Goal: Information Seeking & Learning: Compare options

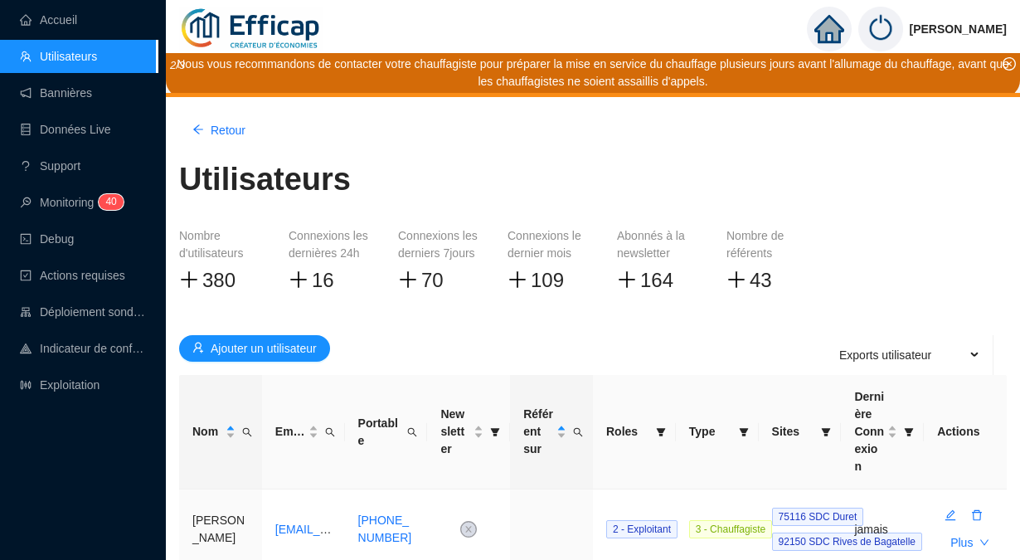
click at [66, 13] on link "Accueil" at bounding box center [48, 19] width 57 height 13
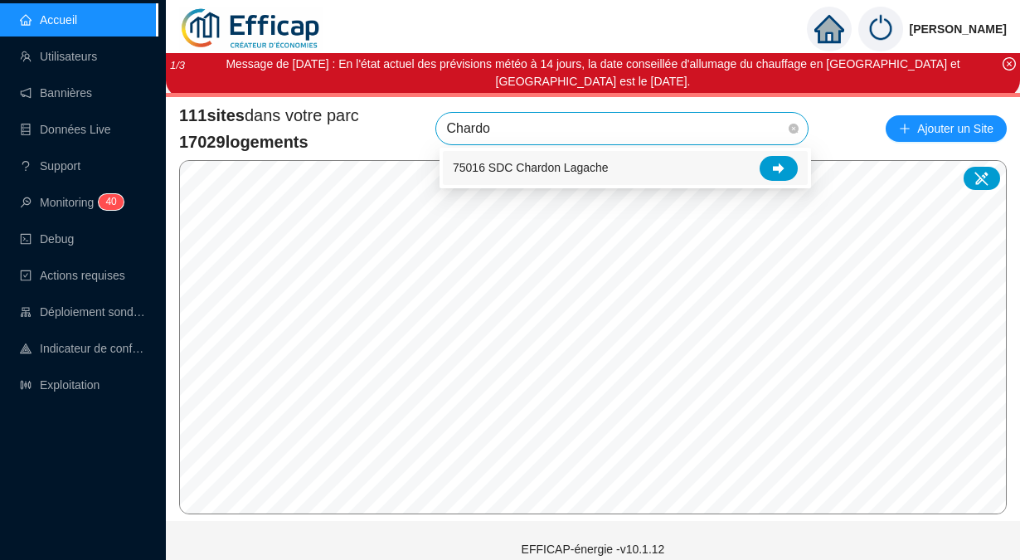
type input "Chardon"
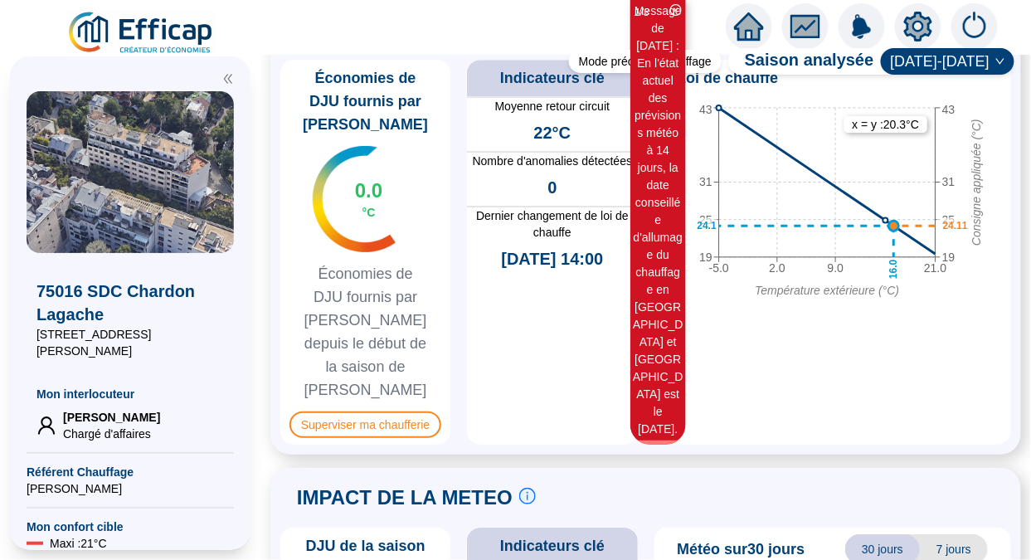
scroll to position [1349, 0]
click at [385, 412] on span "Superviser ma chaufferie" at bounding box center [365, 425] width 152 height 27
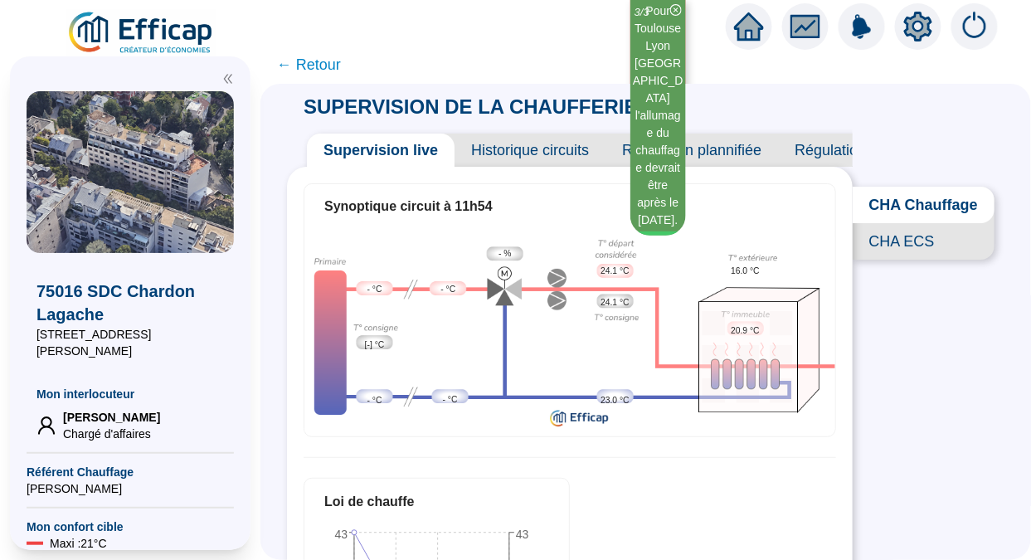
click at [547, 162] on span "Historique circuits" at bounding box center [529, 150] width 151 height 33
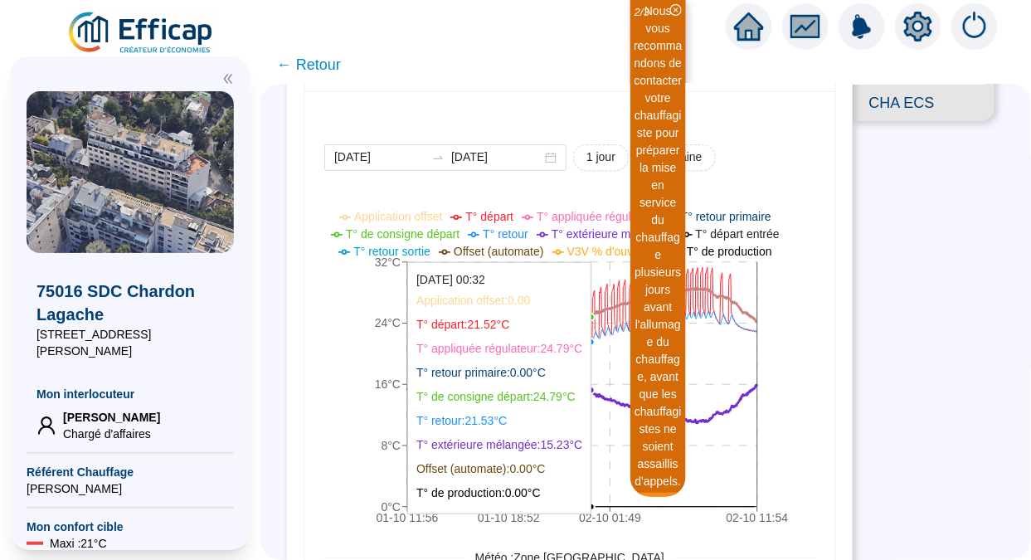
scroll to position [124, 0]
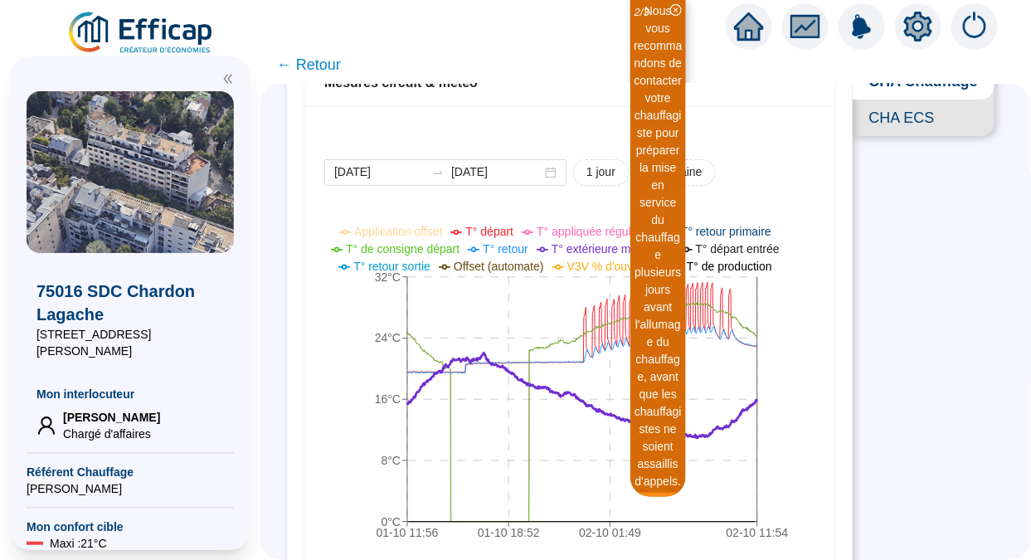
click at [692, 176] on span "1 semaine" at bounding box center [675, 171] width 54 height 17
type input "[DATE]"
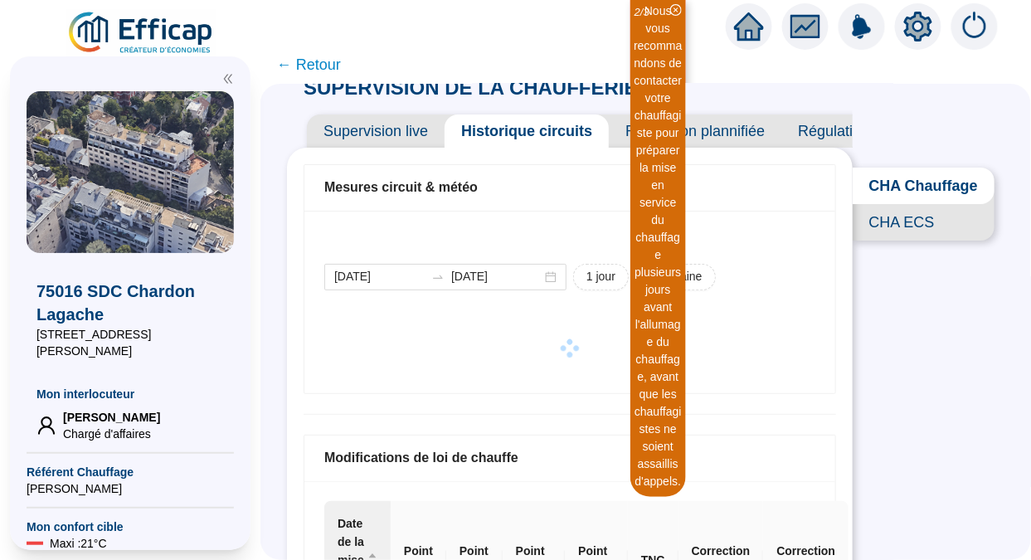
scroll to position [10, 0]
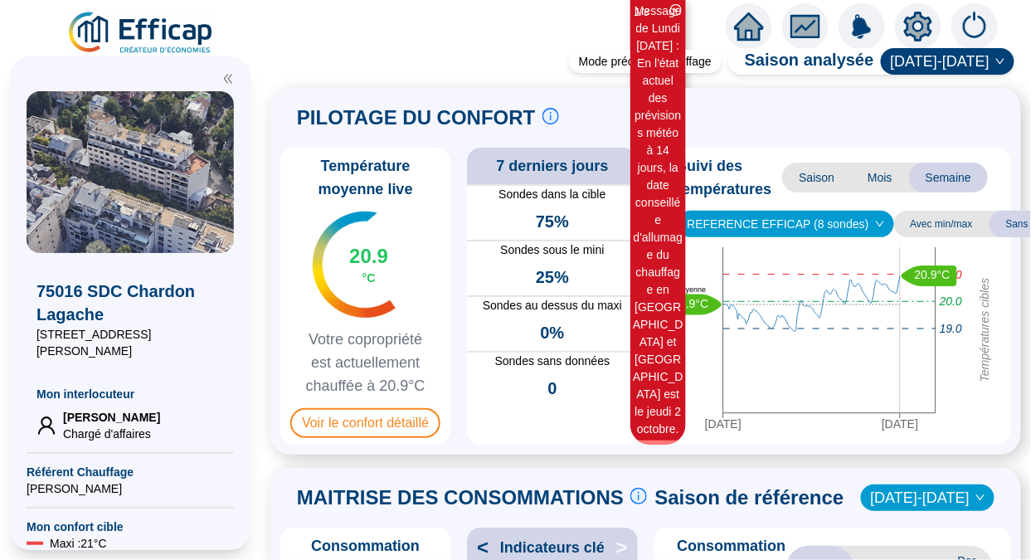
click at [165, 29] on img at bounding box center [141, 33] width 150 height 46
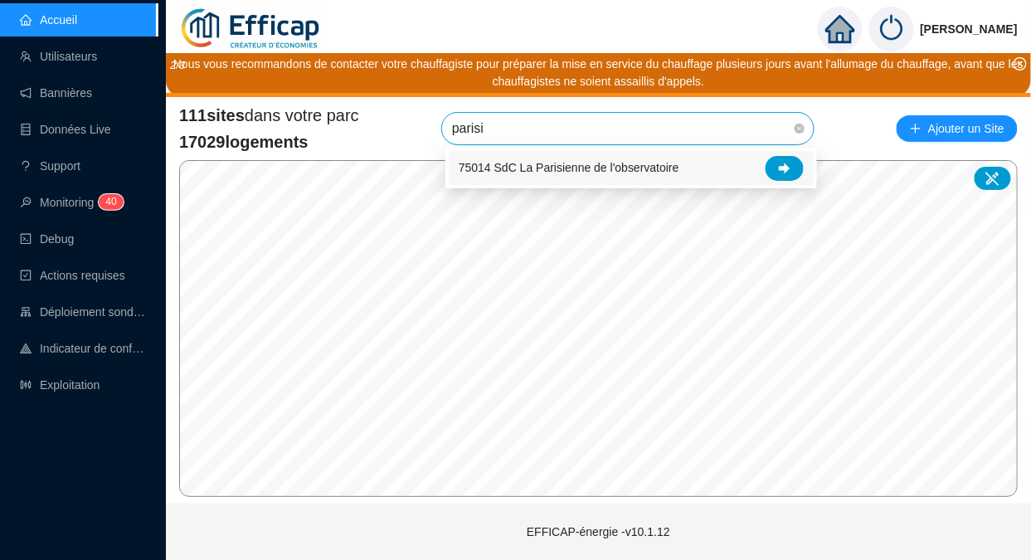
type input "parisie"
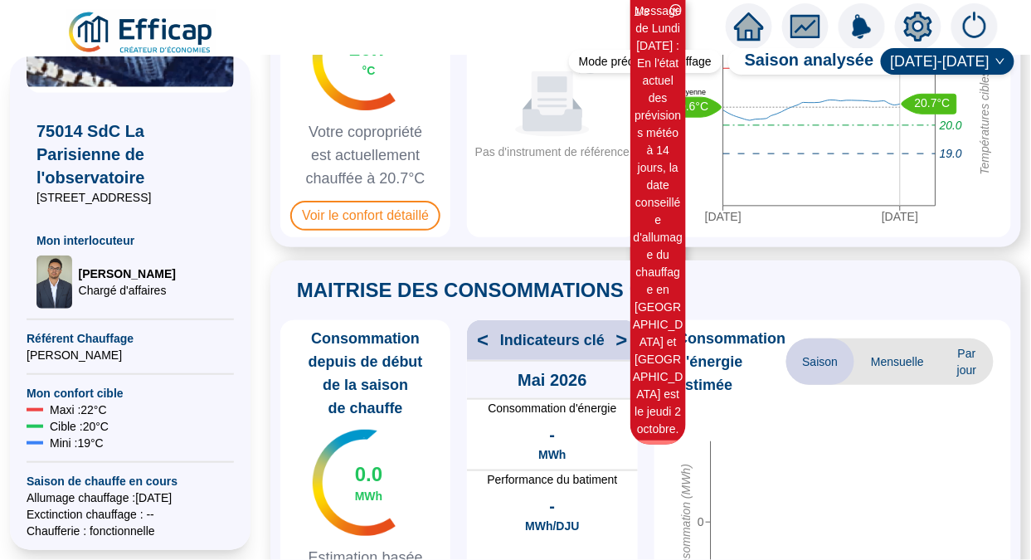
scroll to position [222, 0]
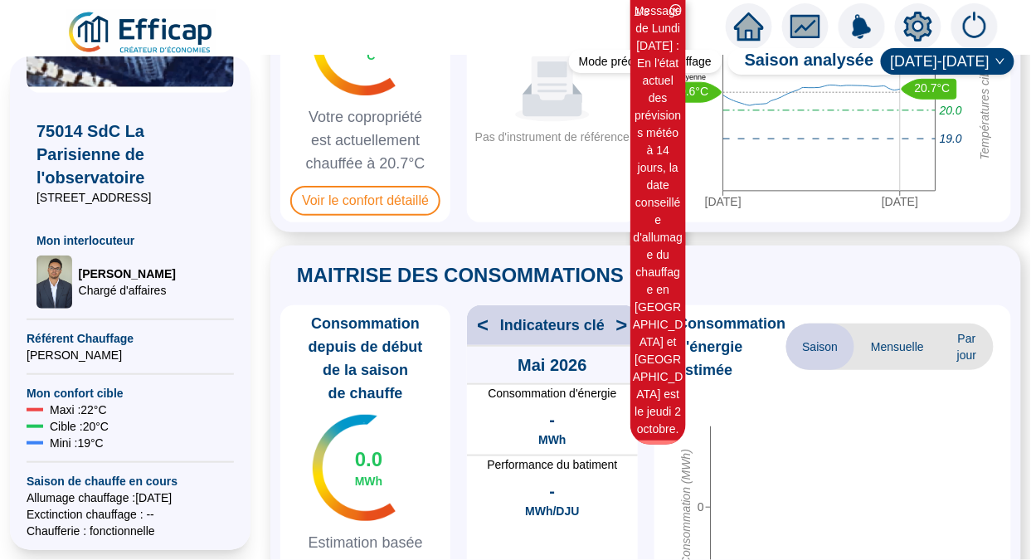
click at [397, 202] on span "Voir le confort détaillé" at bounding box center [365, 201] width 150 height 30
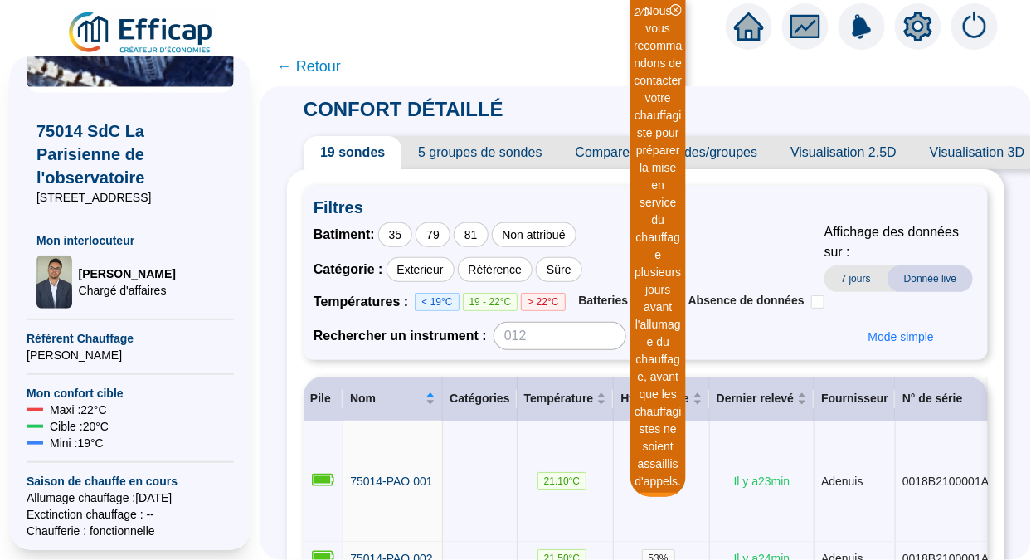
click at [318, 70] on span "← Retour" at bounding box center [309, 66] width 64 height 23
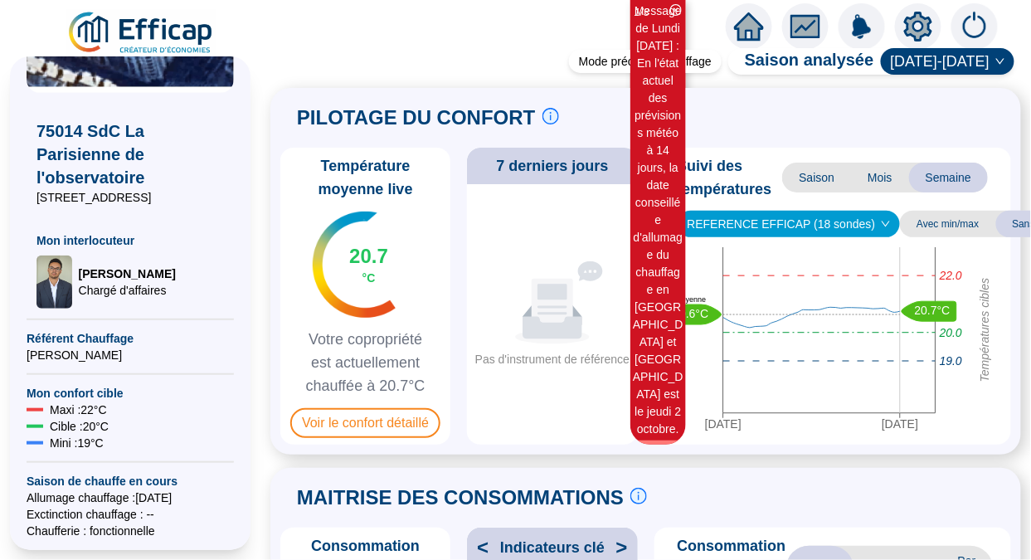
click at [425, 431] on span "Voir le confort détaillé" at bounding box center [365, 423] width 150 height 30
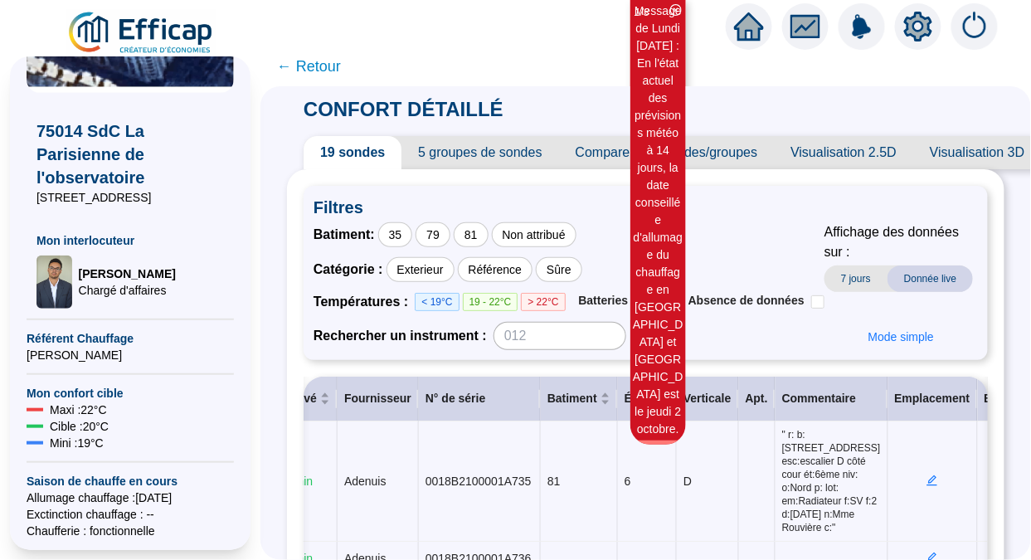
click at [323, 70] on span "← Retour" at bounding box center [309, 66] width 64 height 23
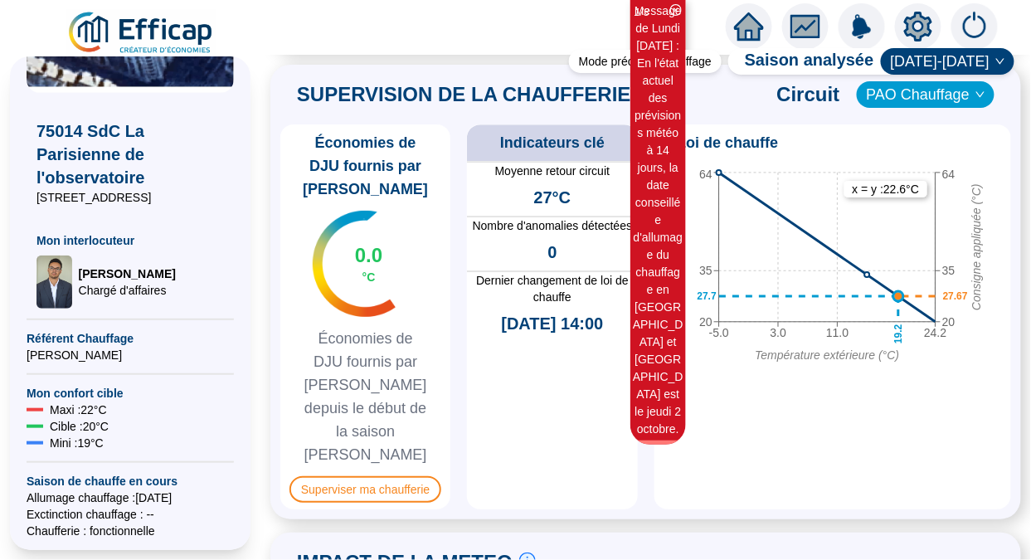
scroll to position [1284, 0]
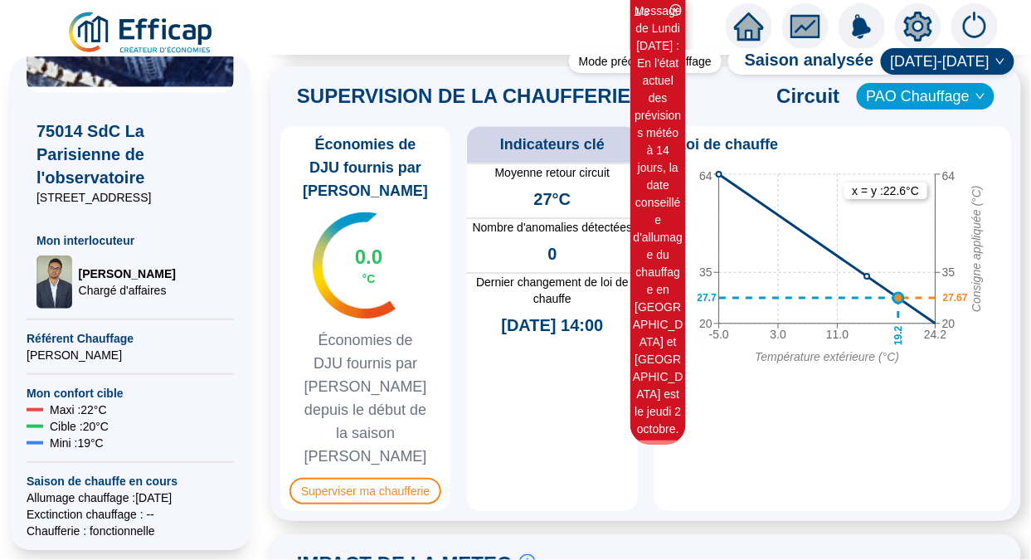
click at [402, 478] on span "Superviser ma chaufferie" at bounding box center [365, 491] width 152 height 27
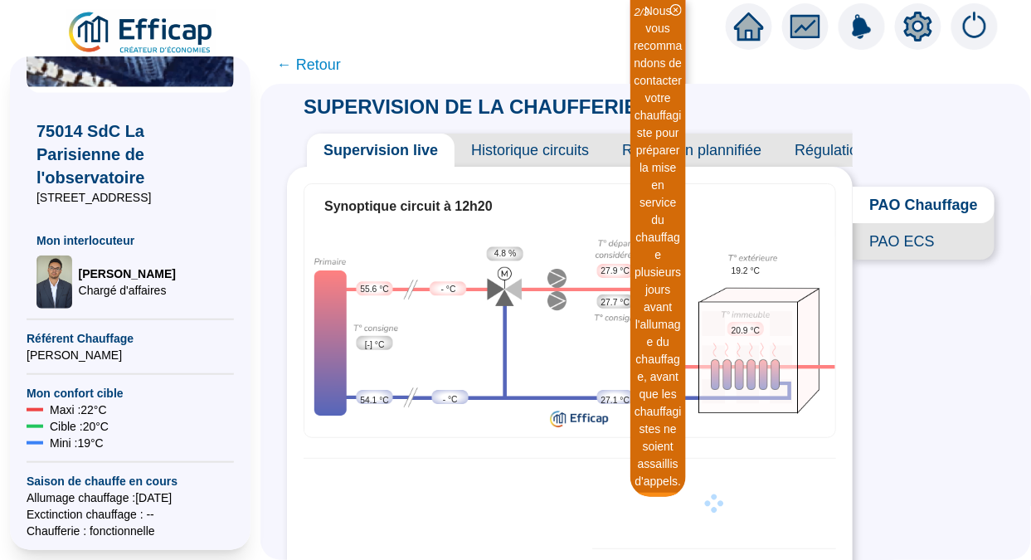
click at [532, 148] on span "Historique circuits" at bounding box center [529, 150] width 151 height 33
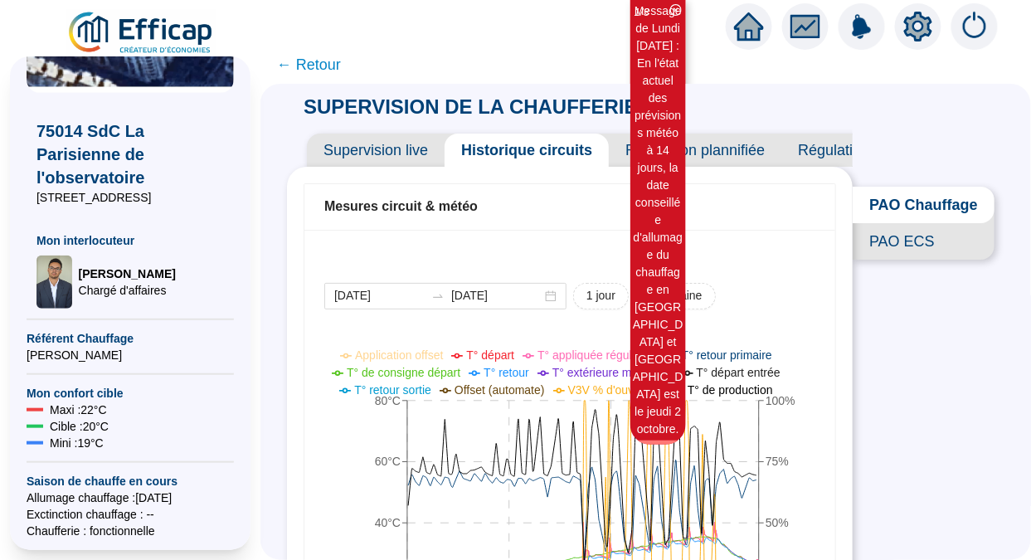
click at [331, 70] on span "← Retour" at bounding box center [309, 64] width 64 height 23
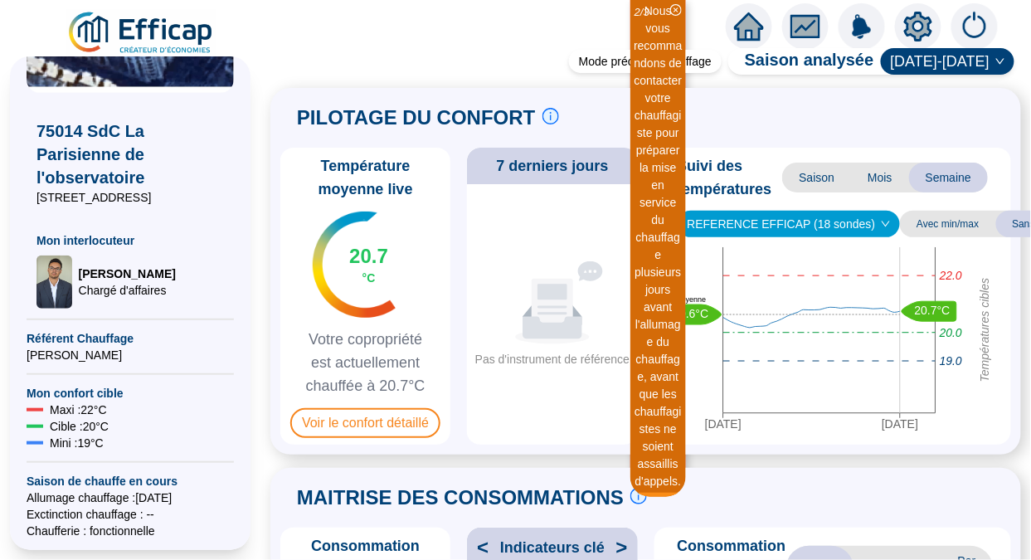
click at [400, 438] on span "Voir le confort détaillé" at bounding box center [365, 423] width 150 height 30
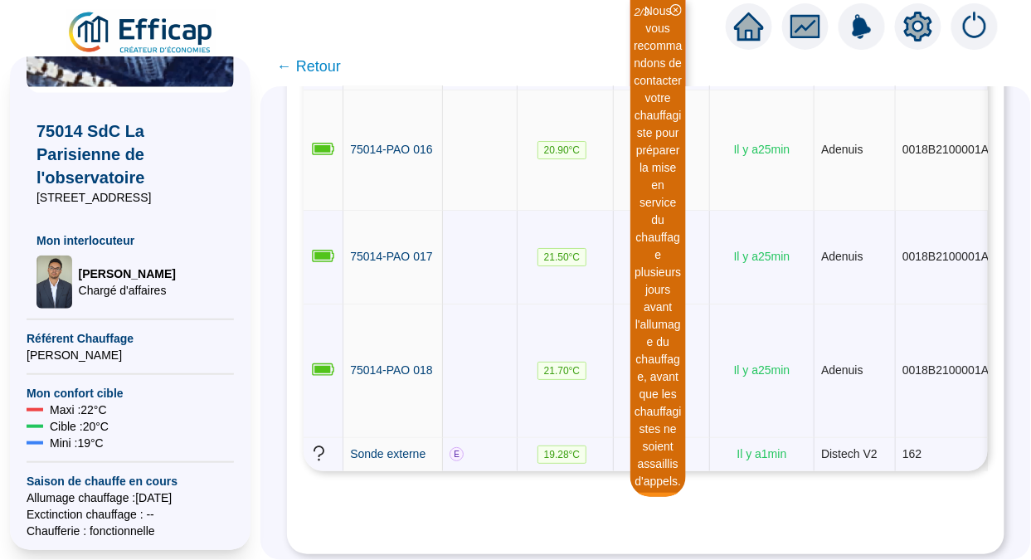
scroll to position [2275, 0]
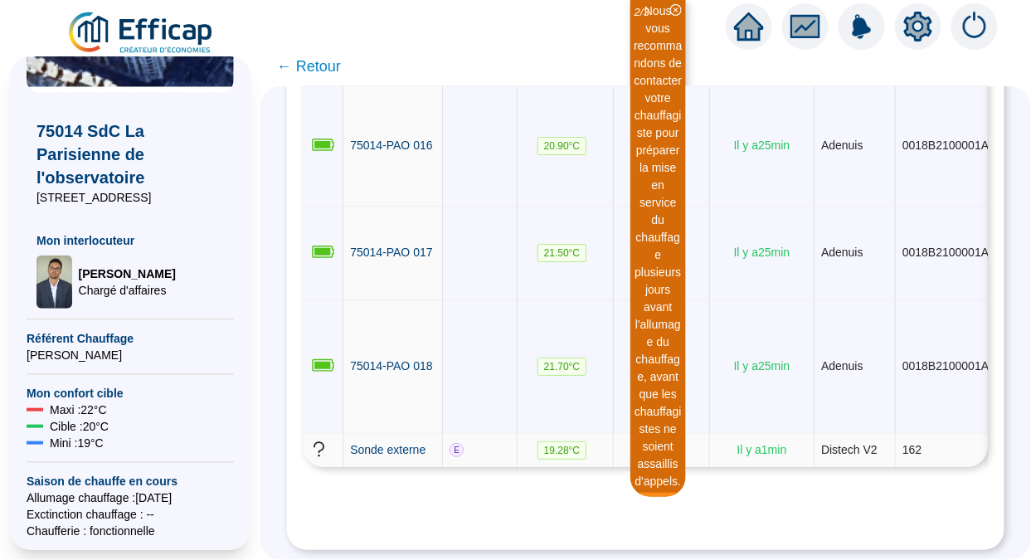
click at [375, 443] on span "Sonde externe" at bounding box center [387, 449] width 75 height 13
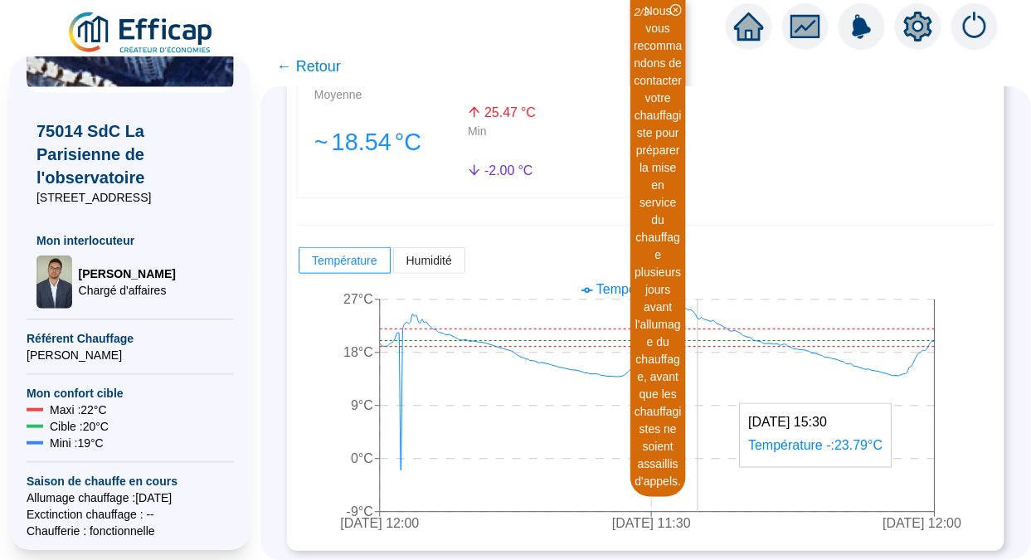
scroll to position [383, 0]
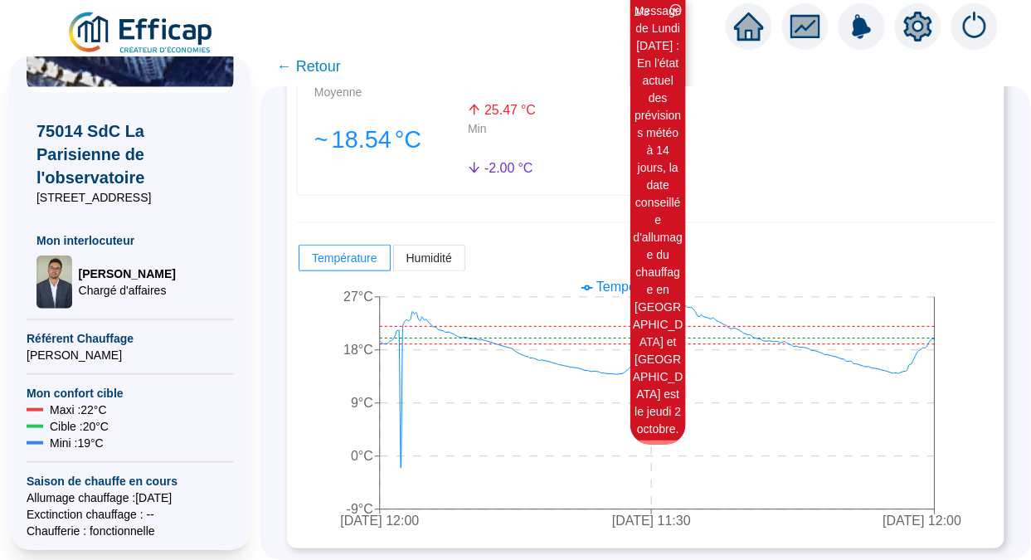
click at [430, 251] on span "Humidité" at bounding box center [429, 257] width 46 height 13
click at [394, 262] on input "Humidité" at bounding box center [394, 262] width 0 height 0
click at [425, 251] on span "Humidité" at bounding box center [429, 257] width 46 height 13
click at [394, 262] on input "Humidité" at bounding box center [394, 262] width 0 height 0
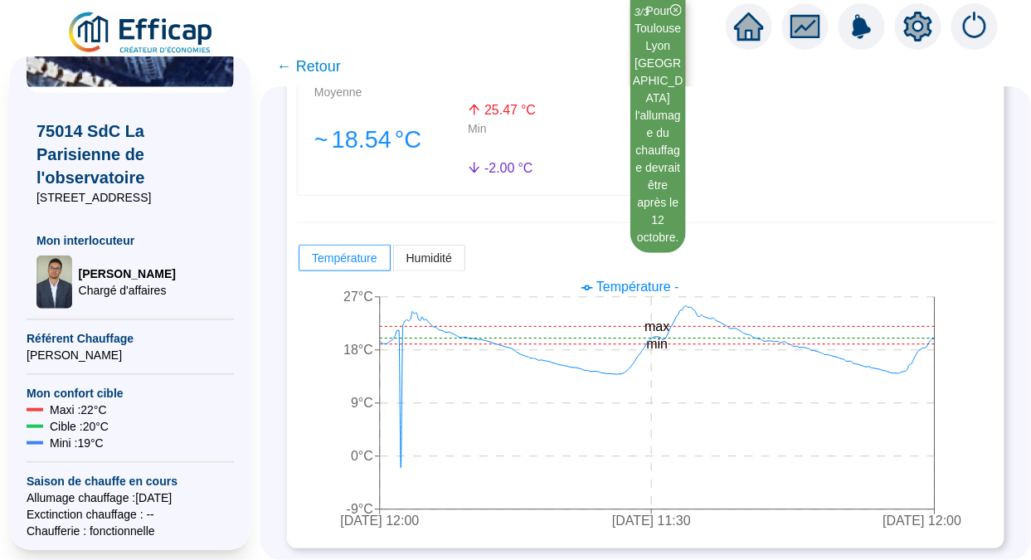
scroll to position [0, 0]
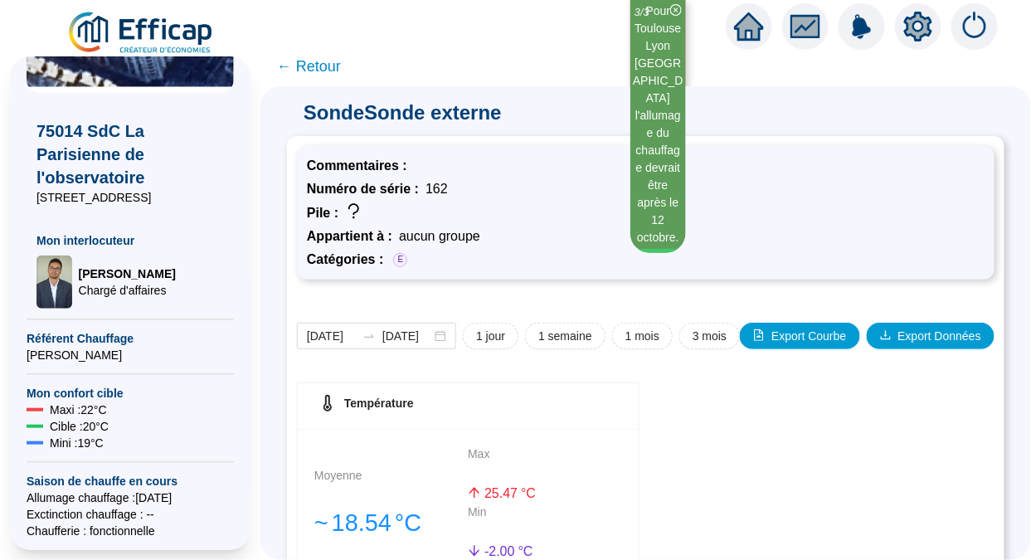
click at [322, 65] on span "← Retour" at bounding box center [309, 66] width 64 height 23
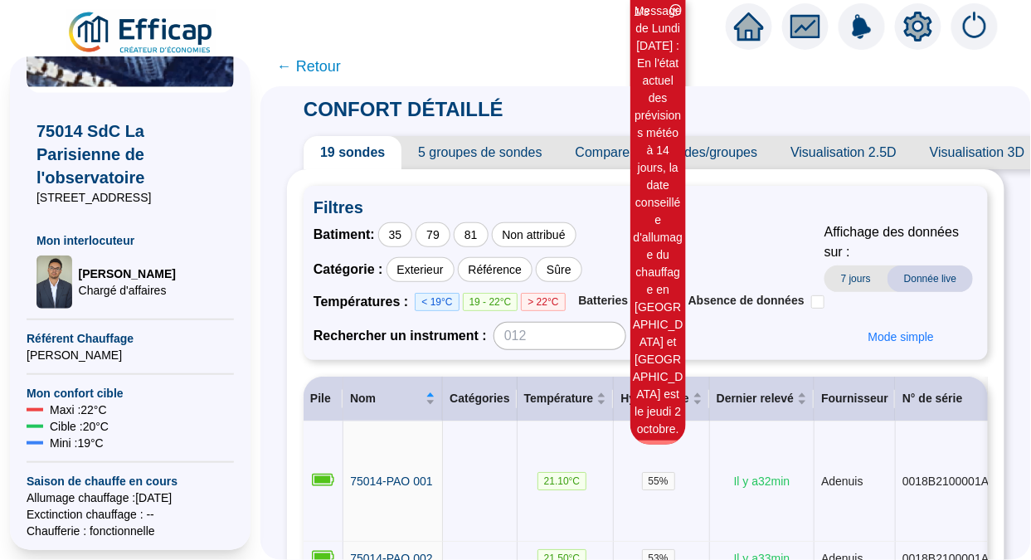
click at [682, 158] on span "Comparer des sondes/groupes" at bounding box center [667, 152] width 216 height 33
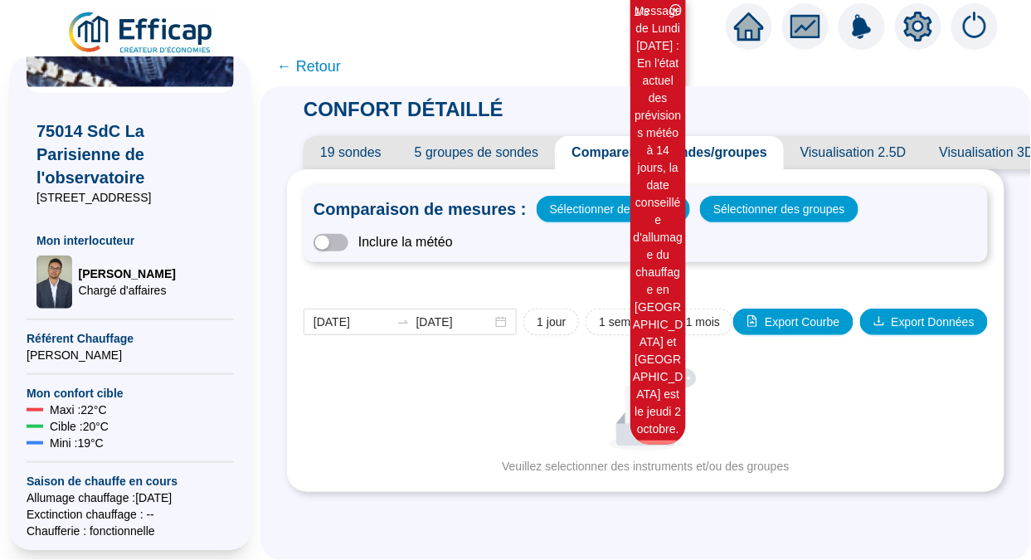
click at [348, 245] on span "button" at bounding box center [330, 242] width 35 height 17
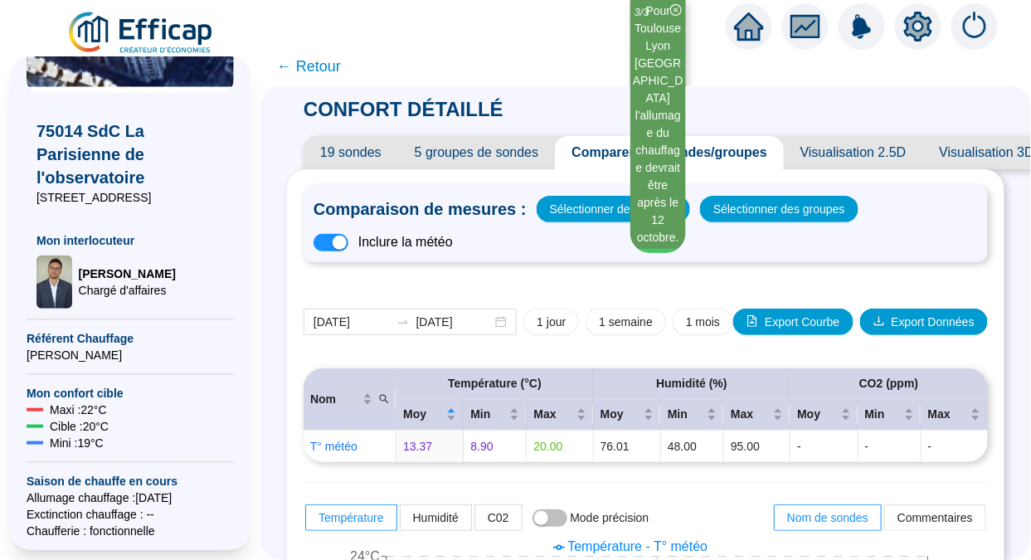
click at [562, 204] on span "Sélectionner des sondes" at bounding box center [613, 208] width 127 height 23
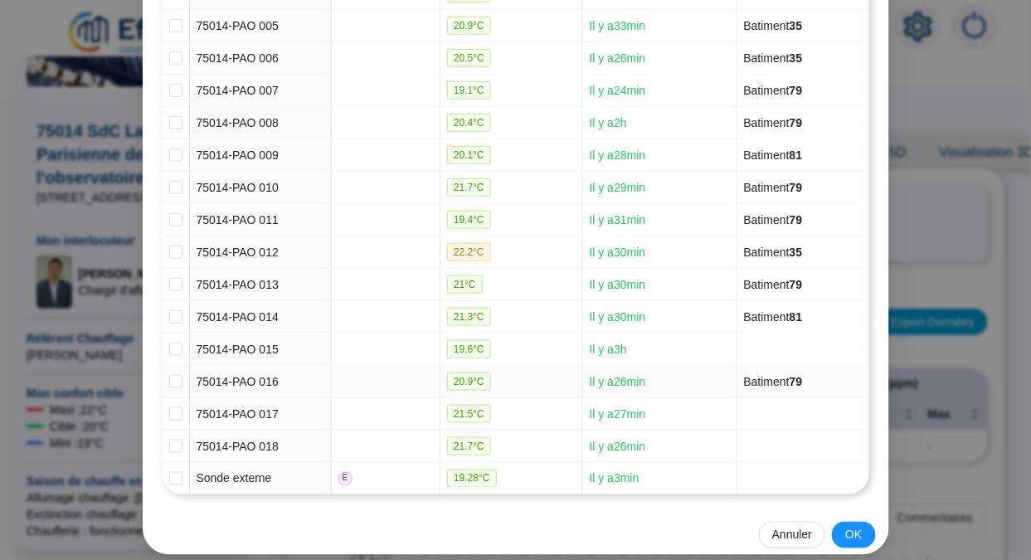
scroll to position [373, 0]
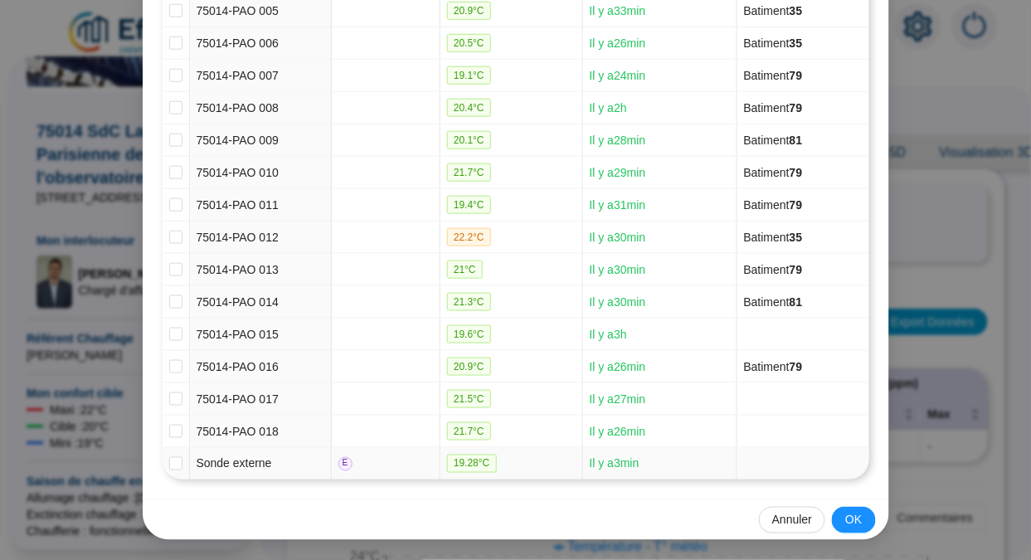
click at [169, 472] on label at bounding box center [175, 463] width 13 height 17
click at [169, 470] on input "checkbox" at bounding box center [175, 463] width 13 height 13
checkbox input "true"
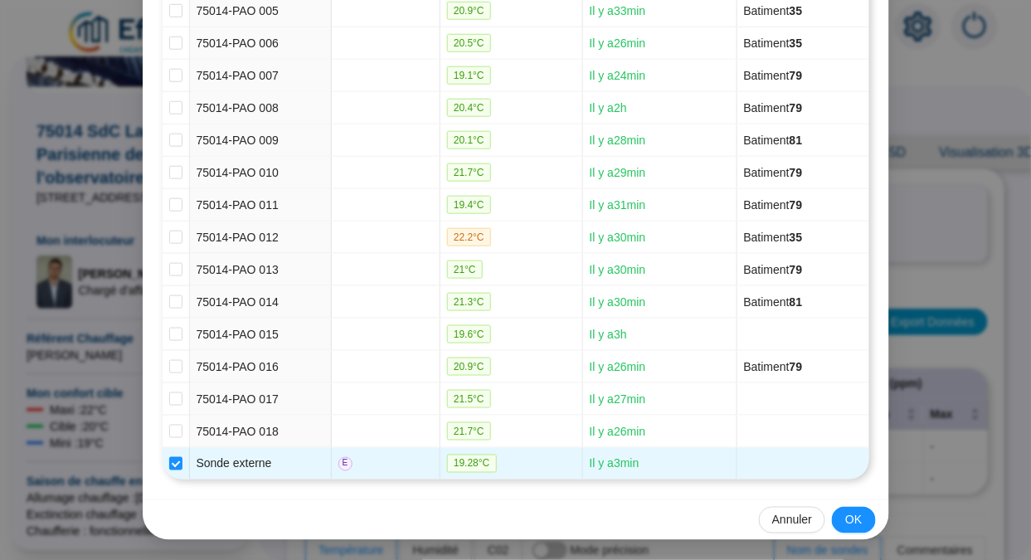
click at [845, 517] on span "OK" at bounding box center [853, 520] width 17 height 17
click at [843, 517] on div "Selection des sondes Batiment : 35 79 81 Non attribué Circuit : Non attribué Te…" at bounding box center [515, 280] width 1031 height 560
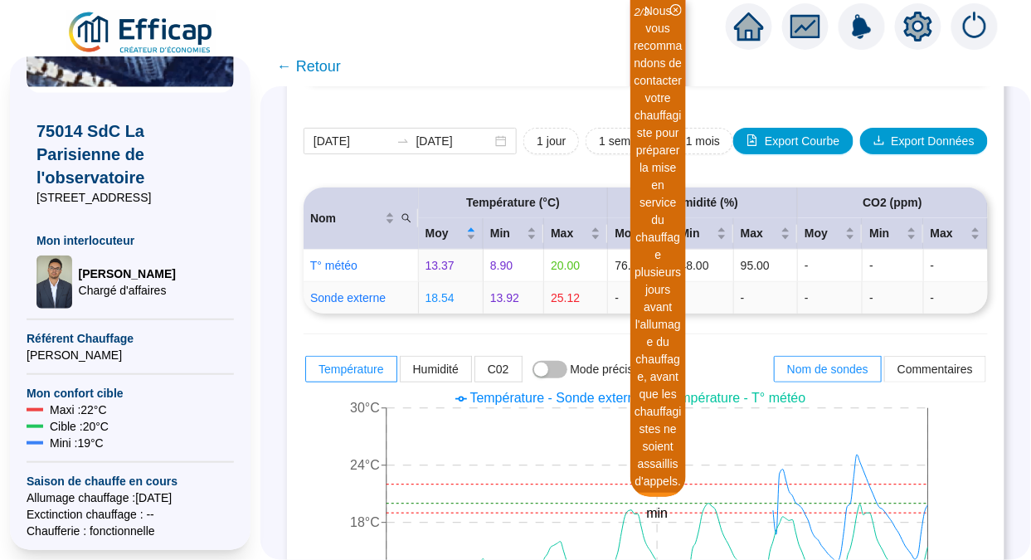
scroll to position [179, 0]
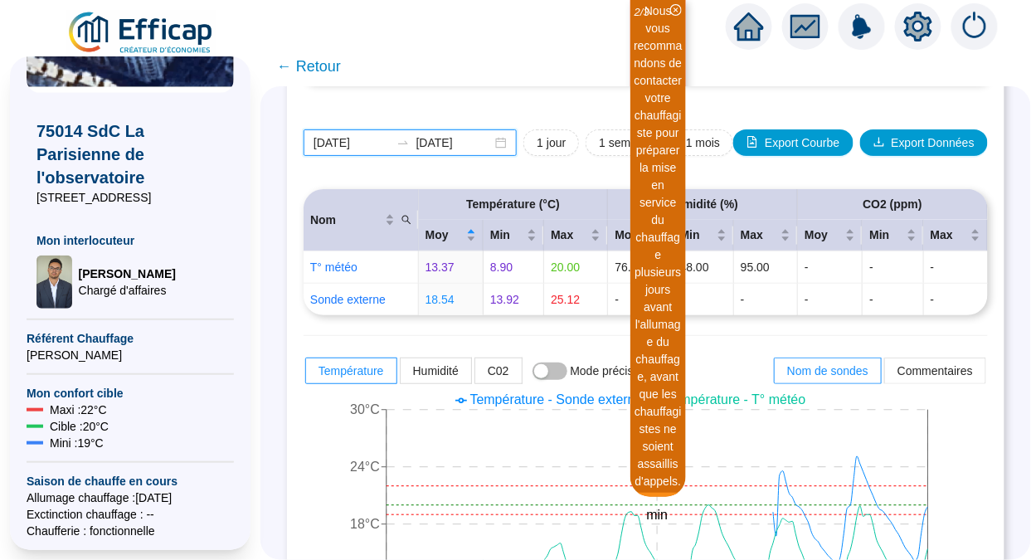
click at [373, 138] on input "[DATE]" at bounding box center [351, 142] width 76 height 17
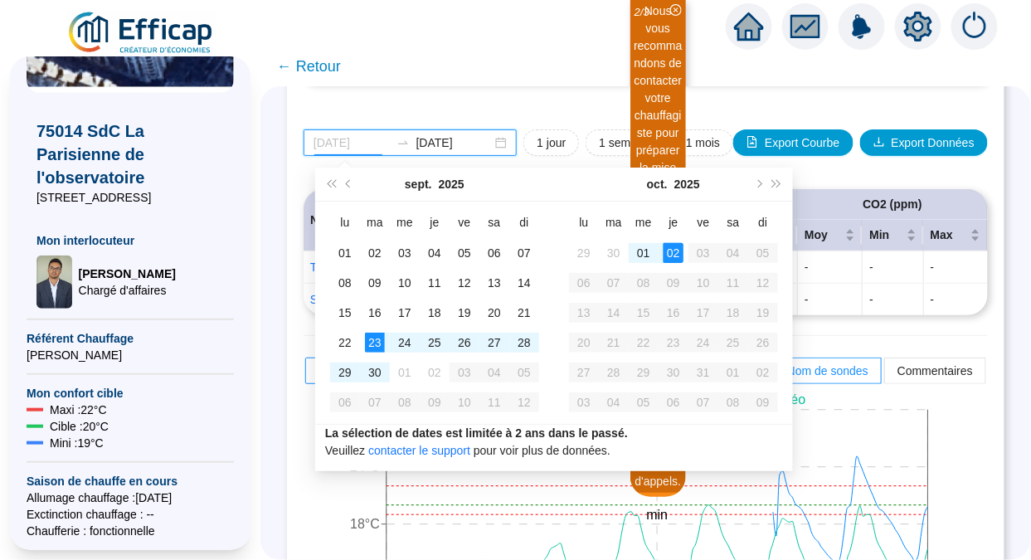
type input "[DATE]"
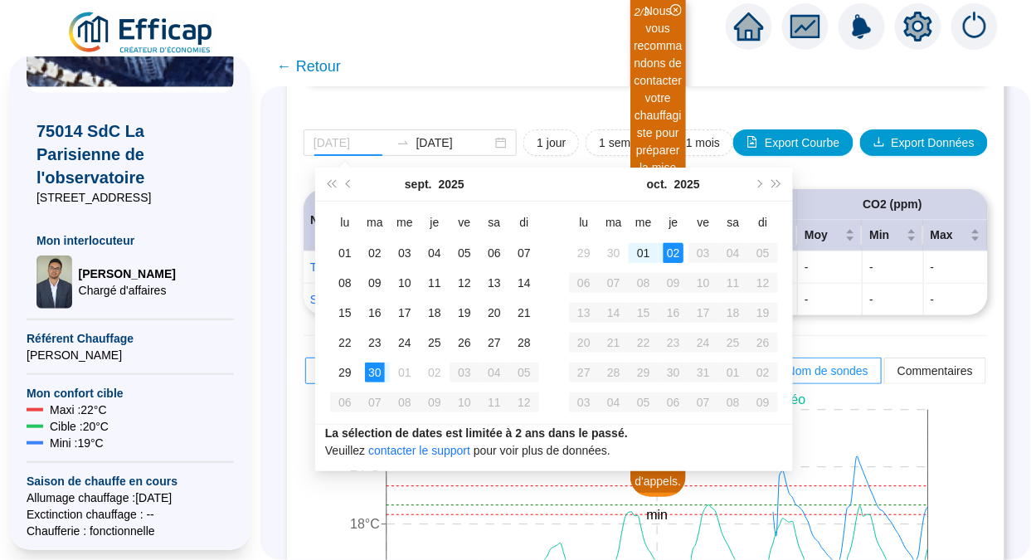
click at [376, 369] on div "30" at bounding box center [375, 372] width 20 height 20
type input "[DATE]"
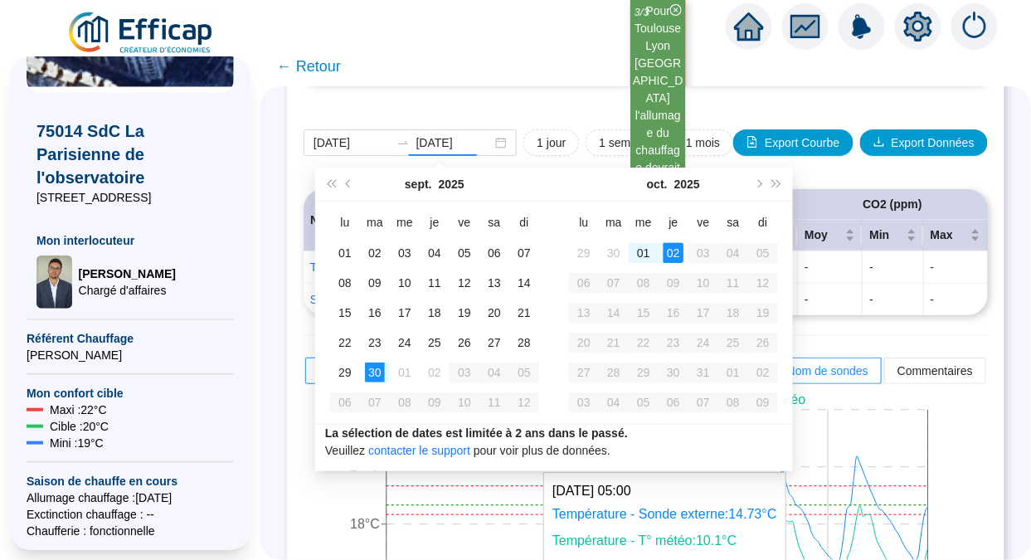
click at [839, 430] on div "CONFORT DÉTAILLÉ 19 sondes 5 groupes de sondes Comparer des sondes/groupes Visu…" at bounding box center [645, 322] width 770 height 473
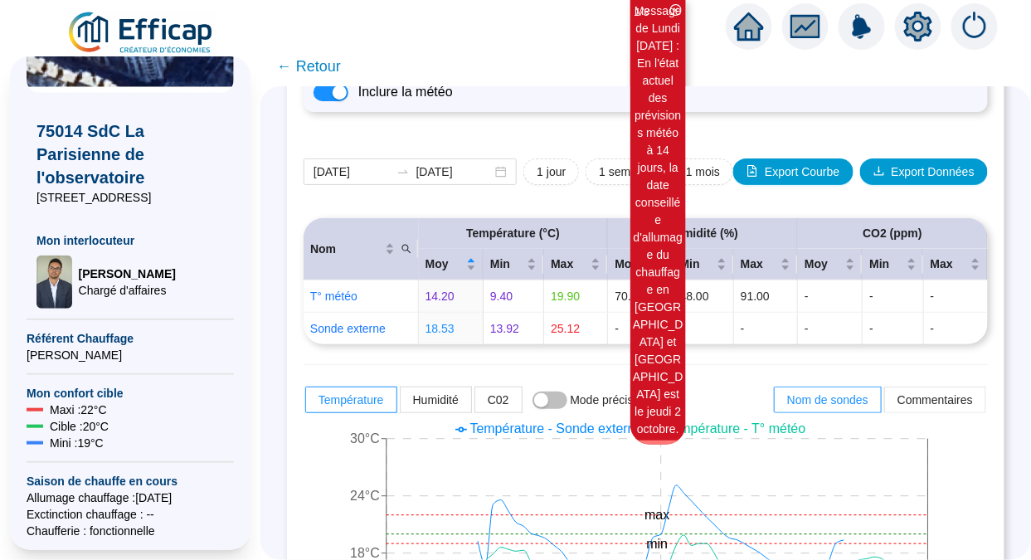
scroll to position [149, 0]
click at [803, 172] on span "Export Courbe" at bounding box center [802, 172] width 75 height 17
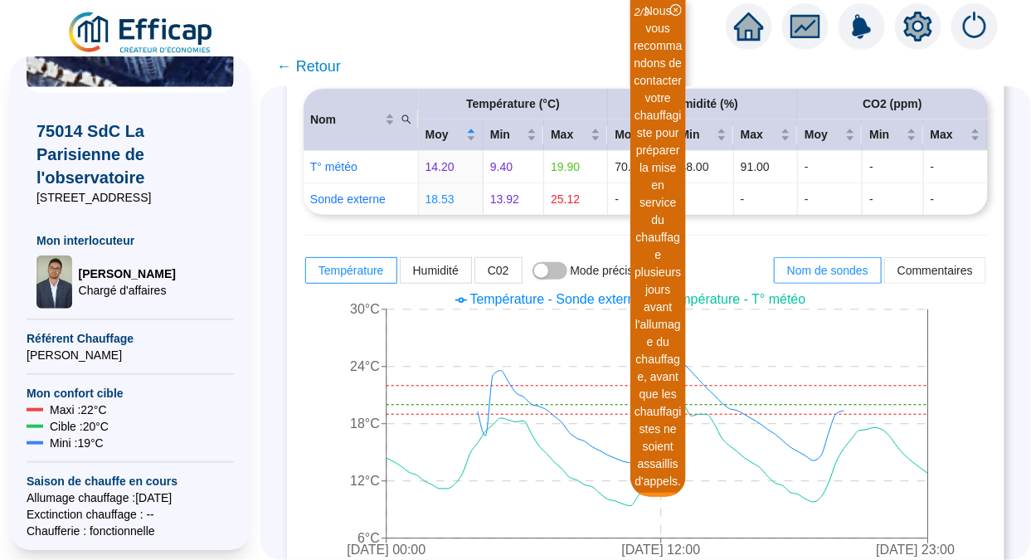
scroll to position [283, 0]
